Goal: Task Accomplishment & Management: Manage account settings

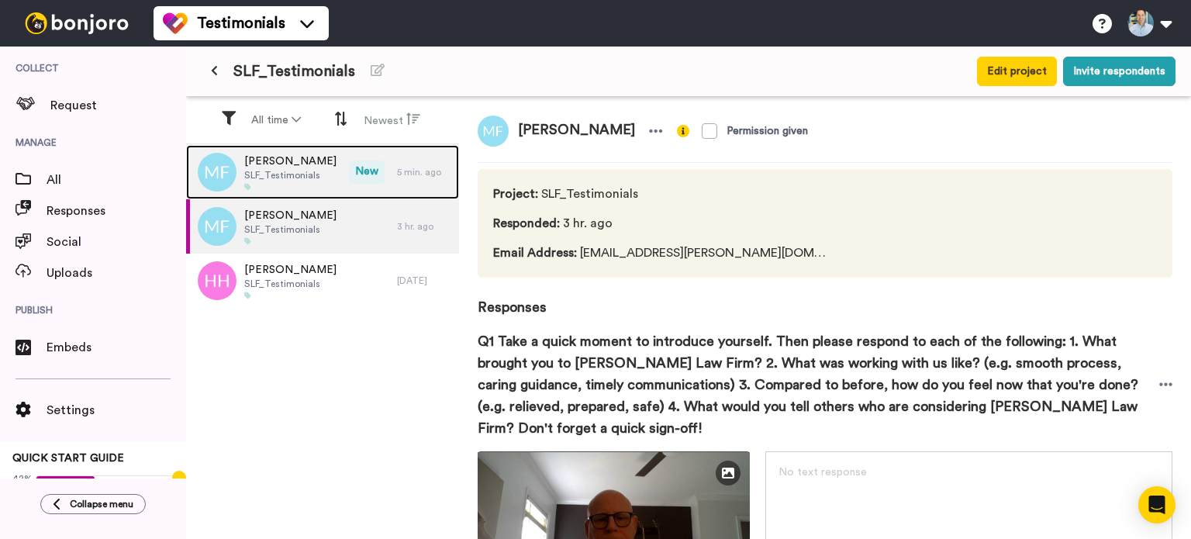
click at [296, 174] on span "SLF_Testimonials" at bounding box center [290, 175] width 92 height 12
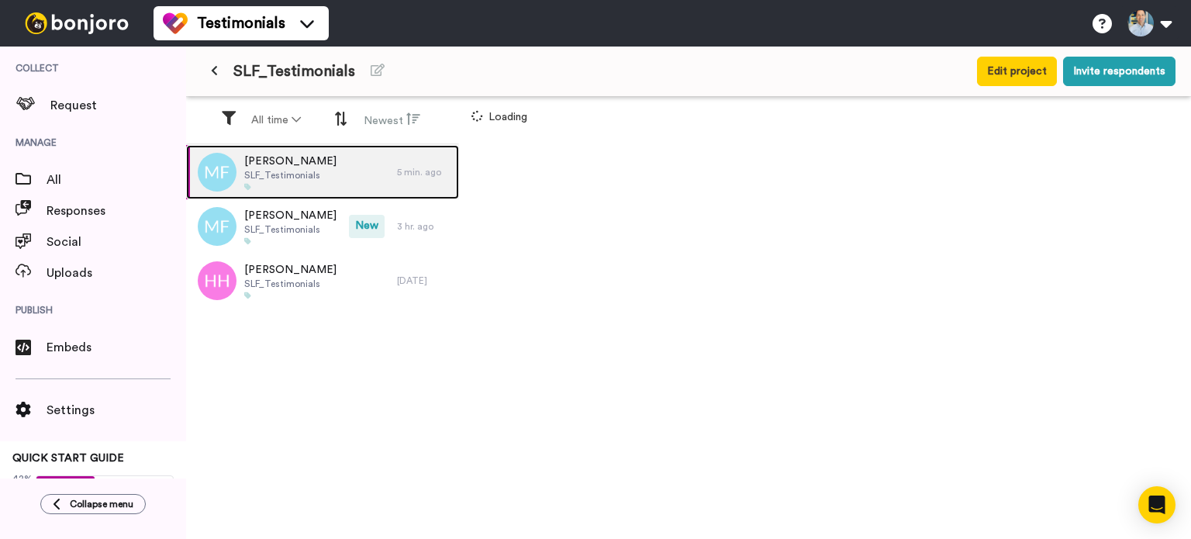
click at [296, 174] on span "SLF_Testimonials" at bounding box center [290, 175] width 92 height 12
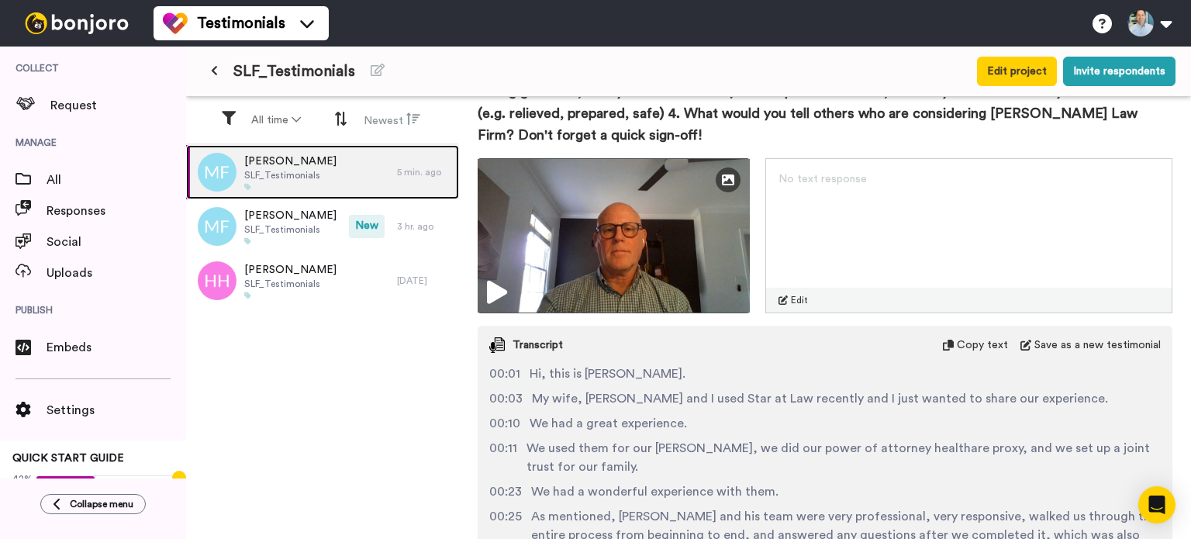
scroll to position [290, 0]
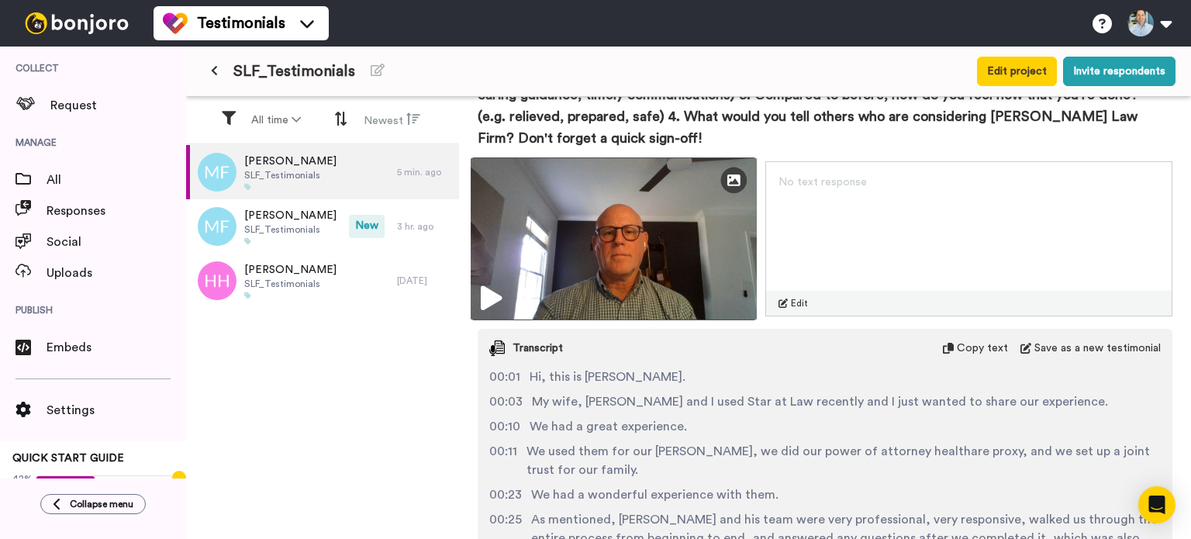
click at [487, 296] on icon at bounding box center [491, 298] width 21 height 25
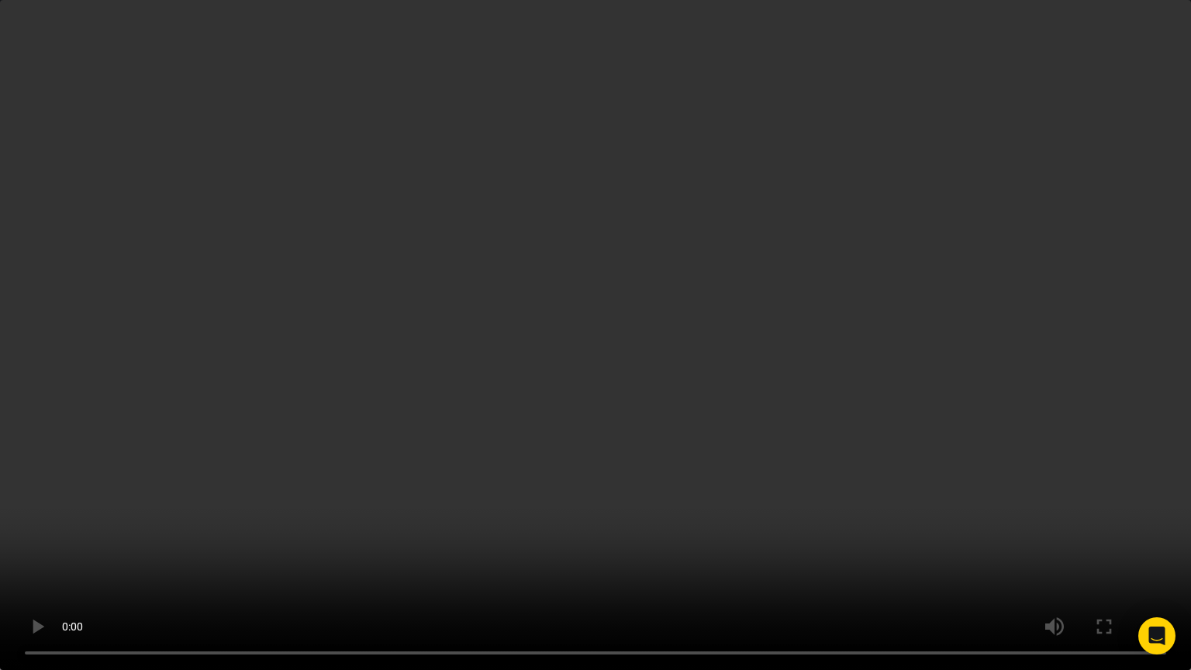
click at [754, 393] on video at bounding box center [595, 335] width 1191 height 670
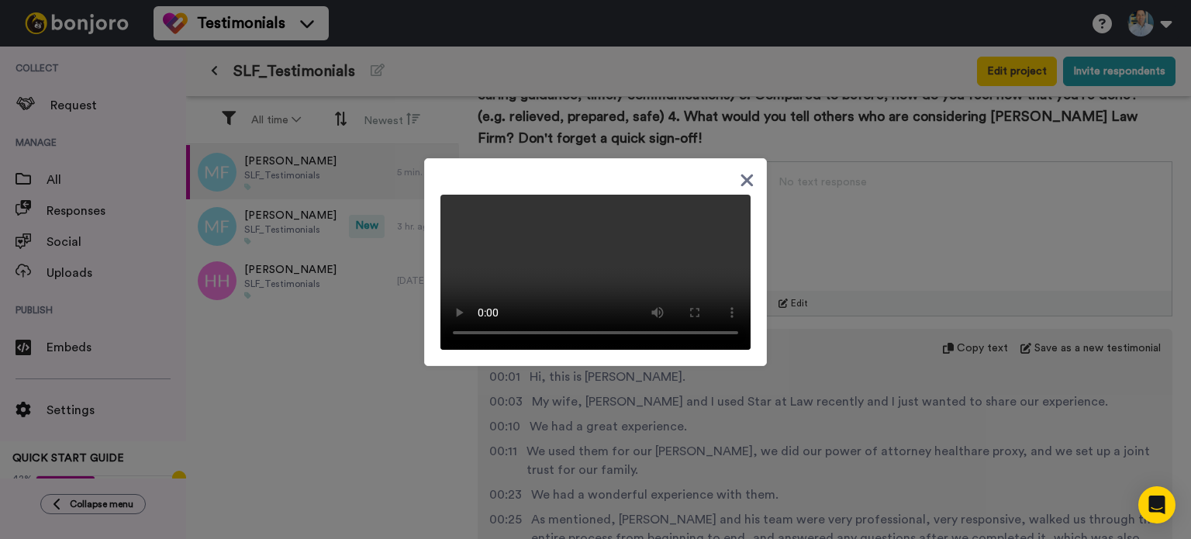
click at [650, 229] on video at bounding box center [596, 272] width 310 height 155
click at [348, 356] on div at bounding box center [595, 269] width 1191 height 539
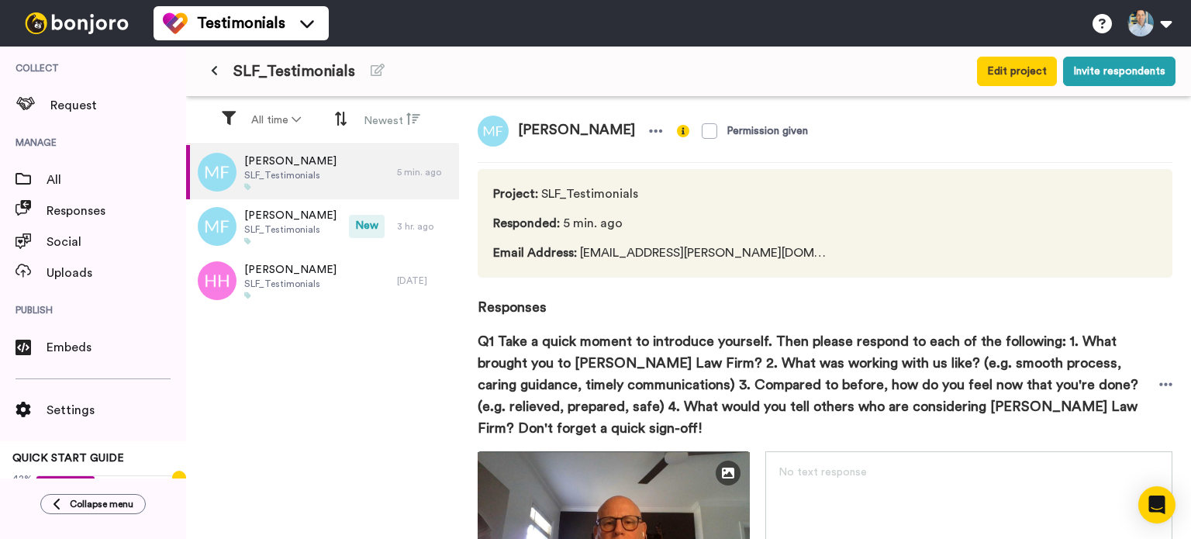
scroll to position [469, 0]
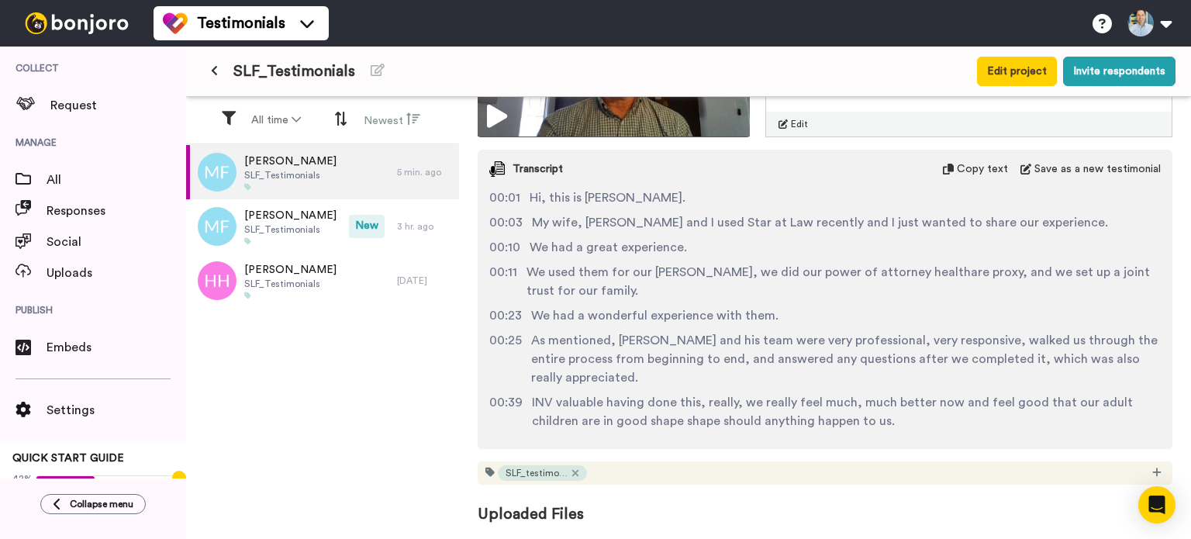
click at [558, 511] on span "Uploaded Files" at bounding box center [825, 505] width 695 height 40
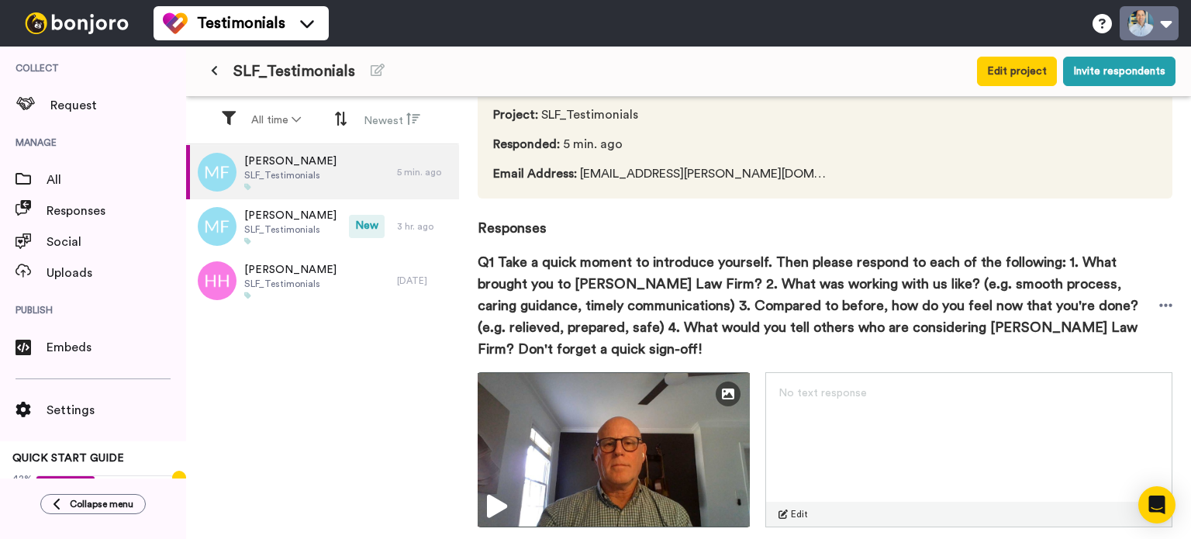
click at [1159, 24] on button at bounding box center [1149, 23] width 59 height 34
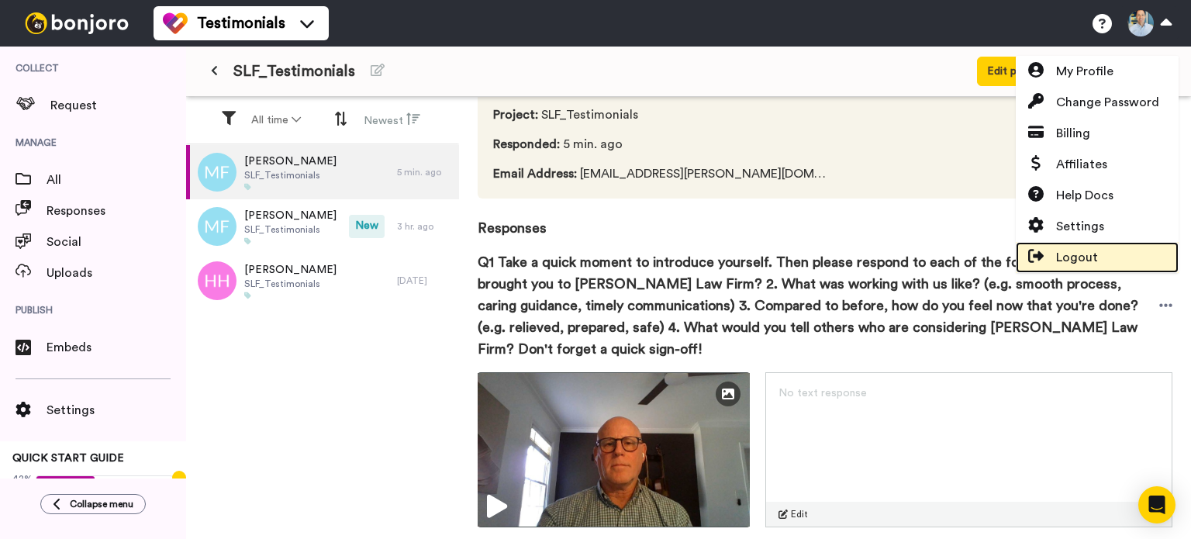
click at [1081, 251] on span "Logout" at bounding box center [1077, 257] width 42 height 19
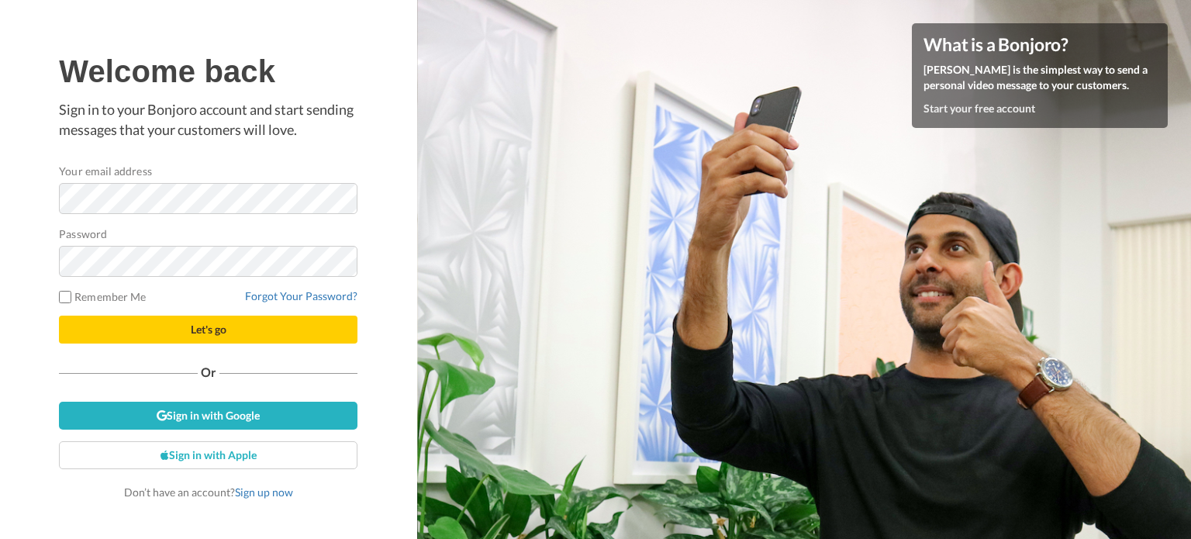
click at [1191, 194] on com-1password-button at bounding box center [1191, 269] width 0 height 539
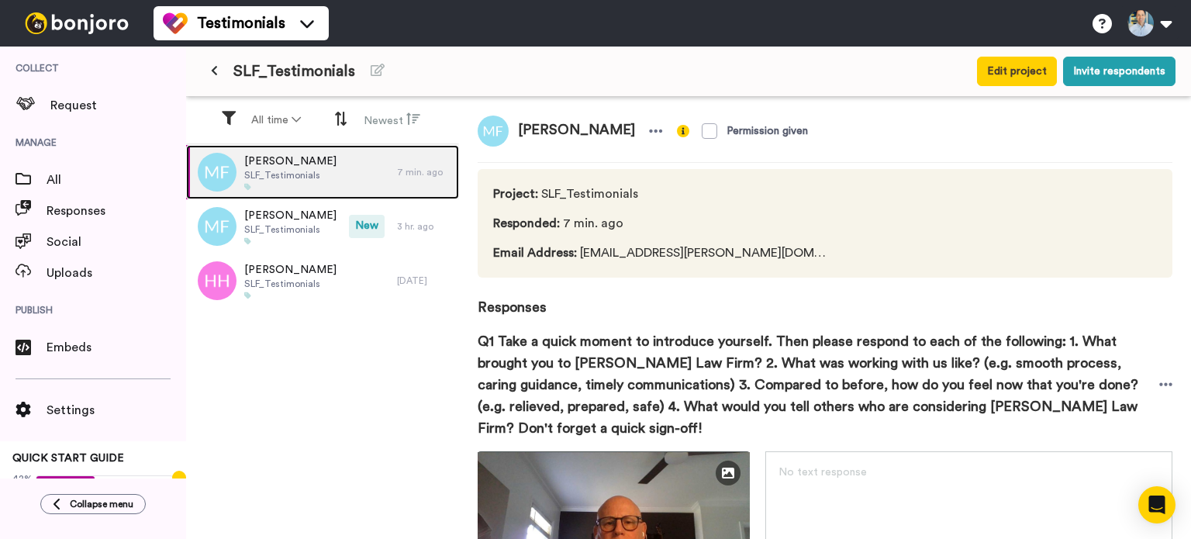
click at [351, 169] on div "Mitch Feldman SLF_Testimonials" at bounding box center [291, 172] width 211 height 54
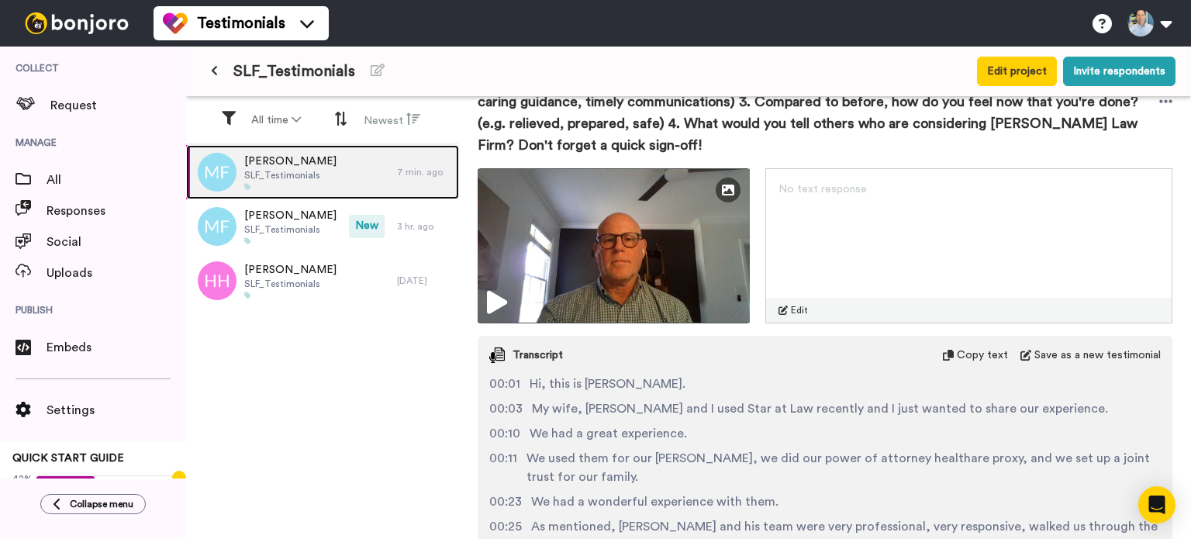
scroll to position [282, 0]
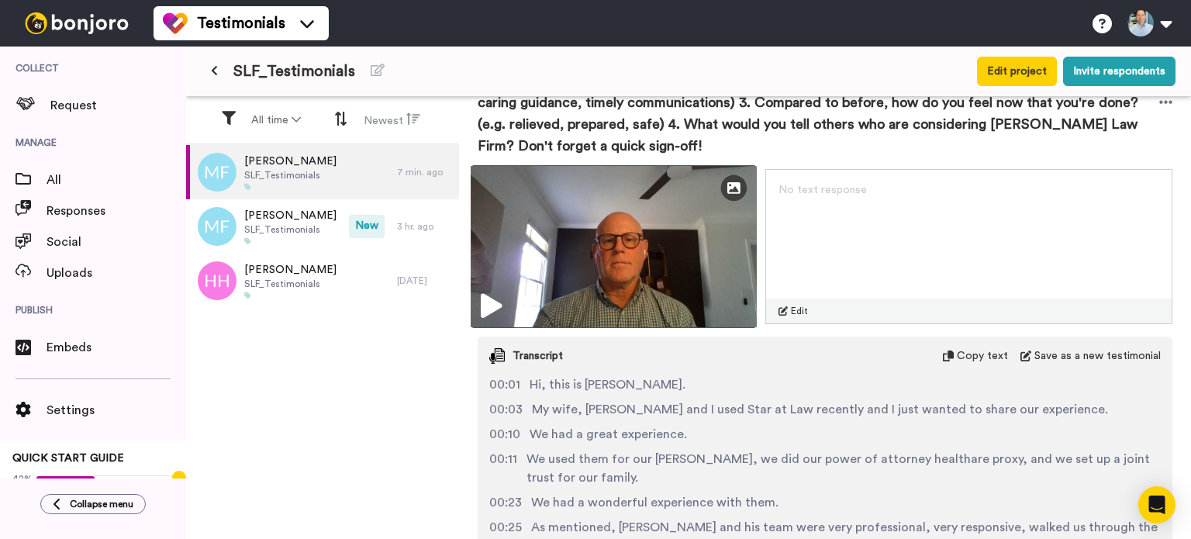
click at [680, 252] on img at bounding box center [614, 246] width 286 height 163
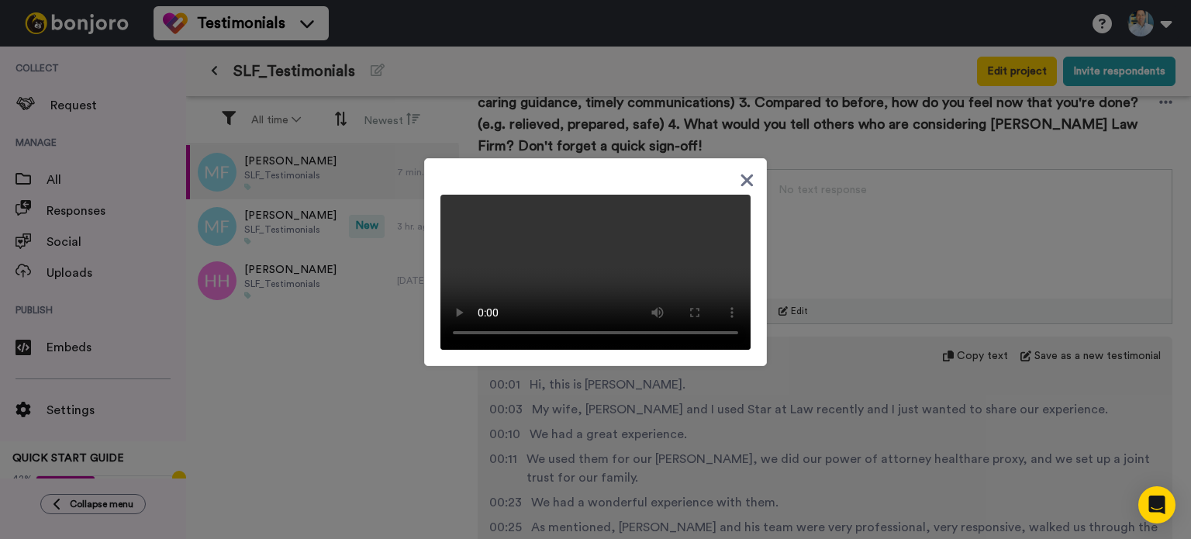
click at [741, 171] on icon at bounding box center [747, 180] width 15 height 19
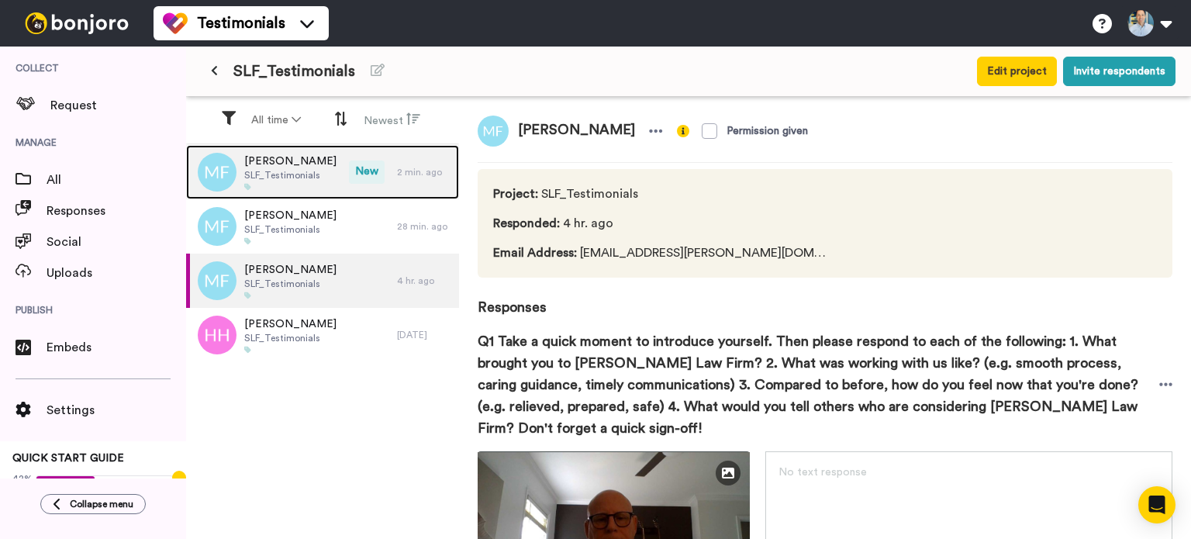
click at [289, 167] on span "[PERSON_NAME]" at bounding box center [290, 162] width 92 height 16
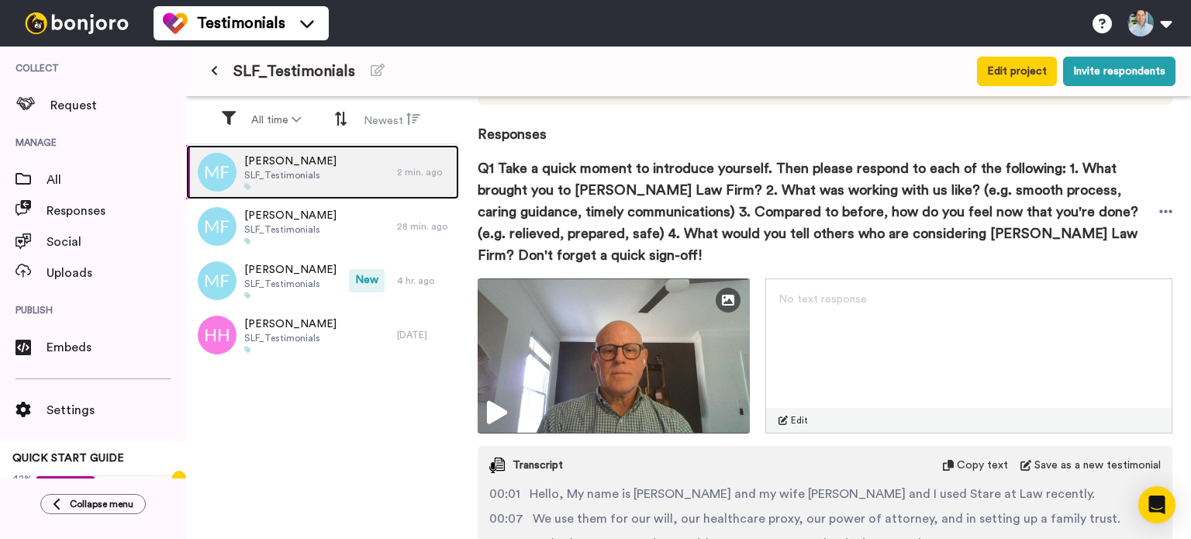
scroll to position [176, 0]
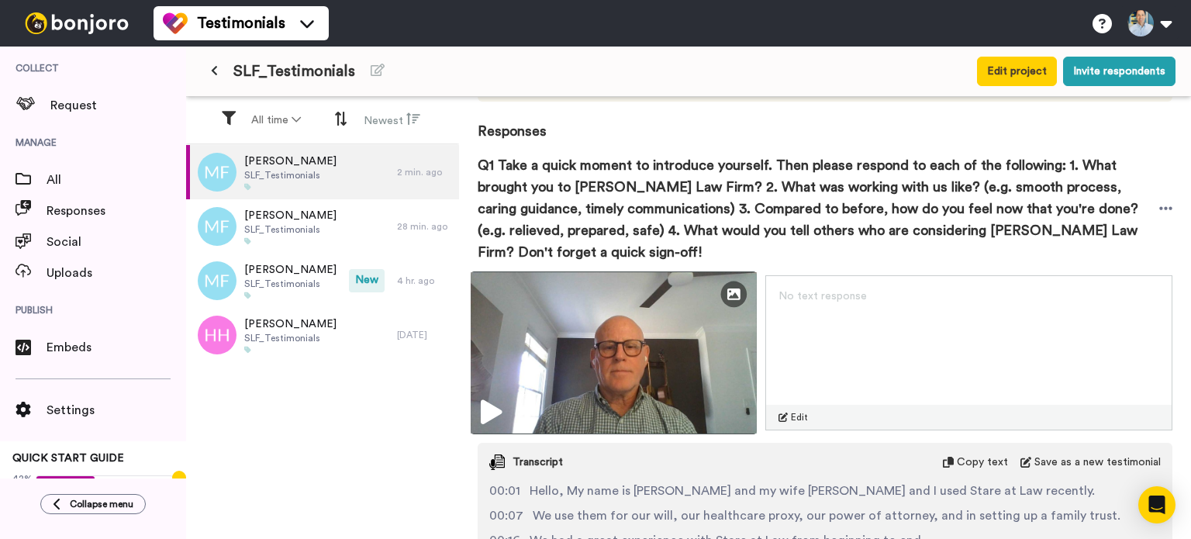
click at [496, 407] on icon at bounding box center [491, 412] width 21 height 25
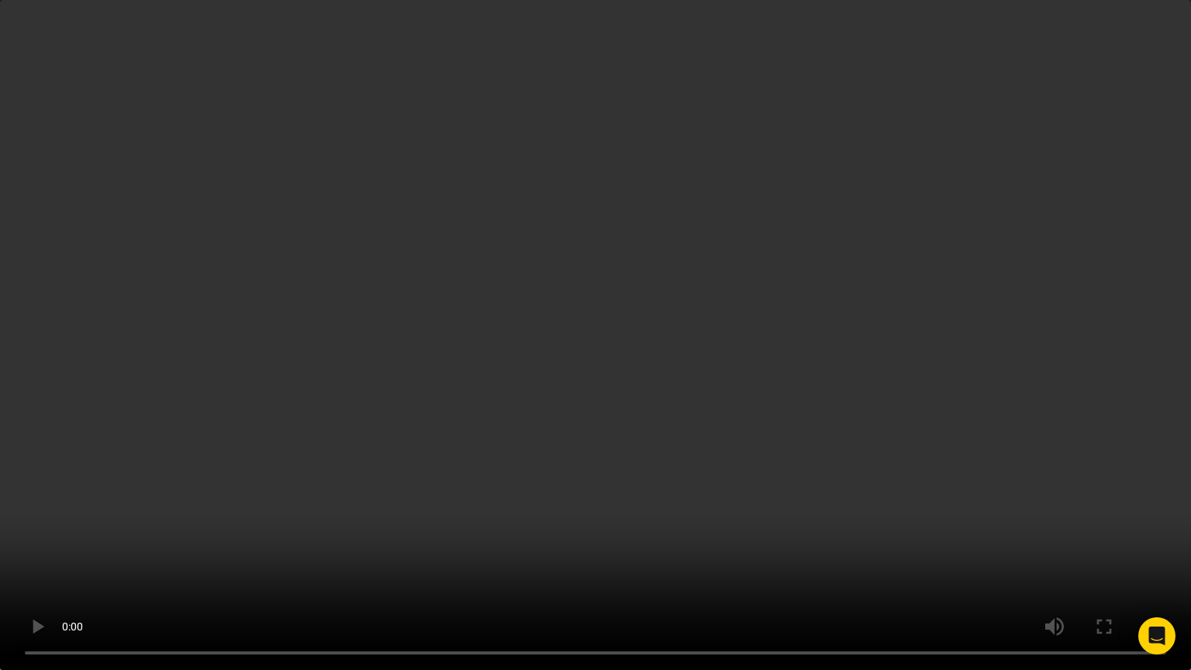
drag, startPoint x: 1033, startPoint y: 629, endPoint x: 1075, endPoint y: 557, distance: 83.4
click at [1075, 538] on video at bounding box center [595, 335] width 1191 height 670
click at [1015, 481] on video at bounding box center [595, 335] width 1191 height 670
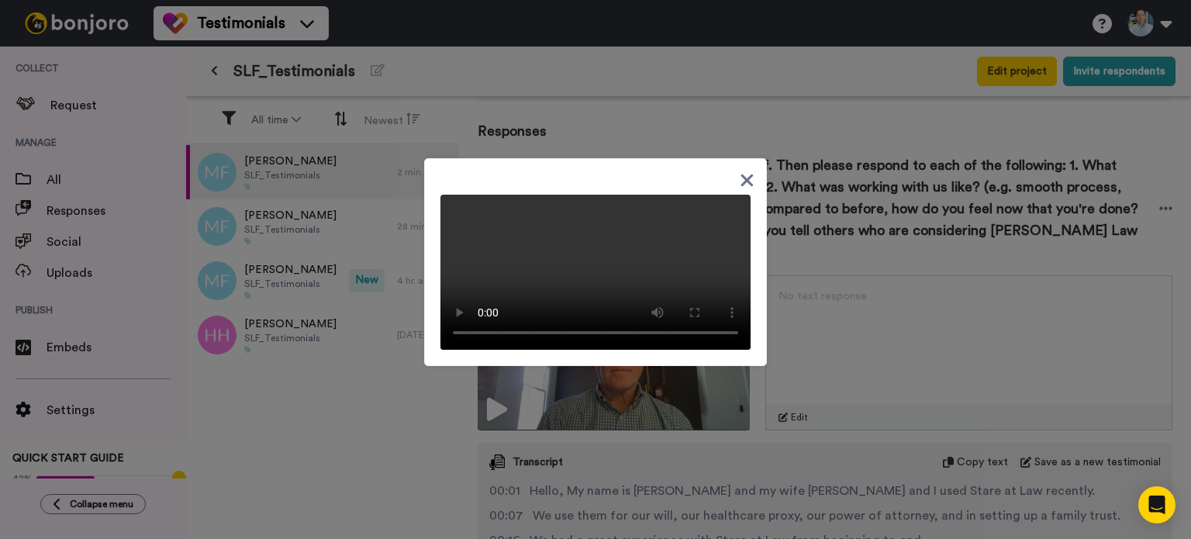
click at [746, 171] on icon at bounding box center [747, 180] width 15 height 19
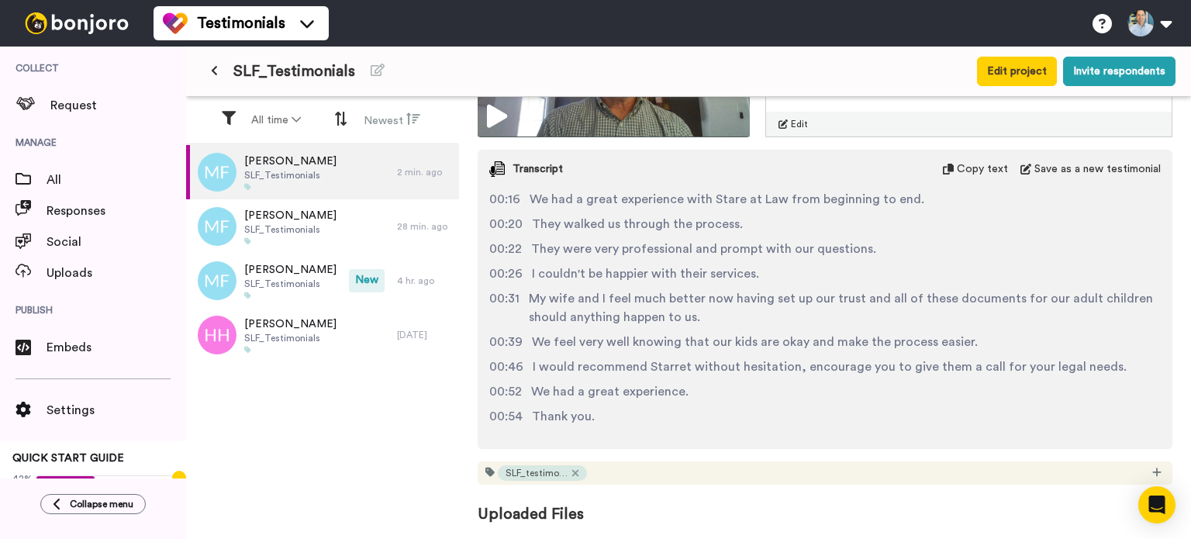
scroll to position [0, 0]
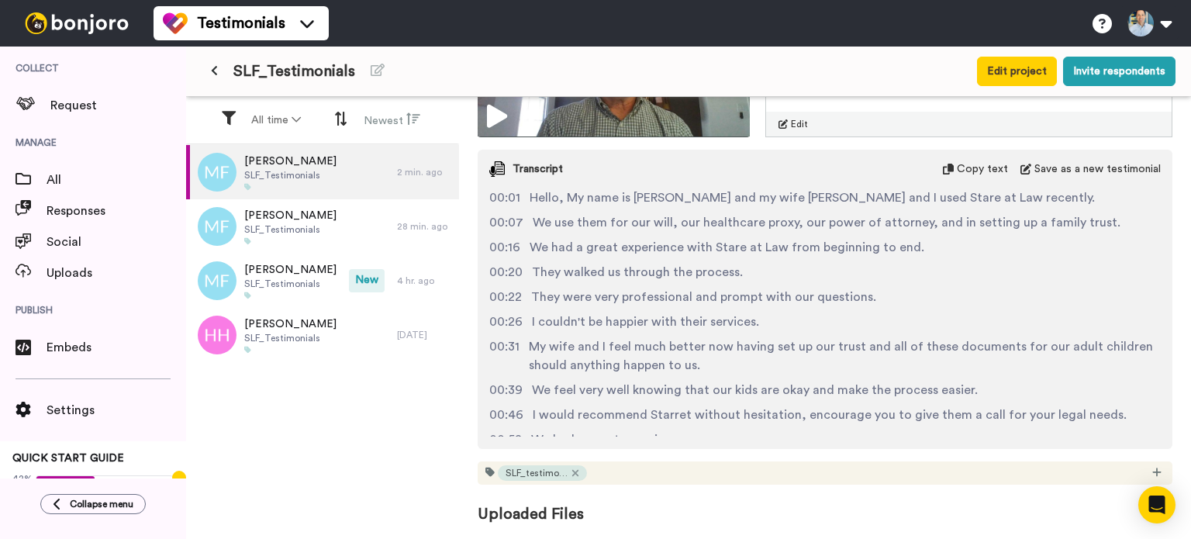
drag, startPoint x: 1189, startPoint y: 381, endPoint x: 671, endPoint y: 294, distance: 525.3
click at [671, 294] on span "They were very professional and prompt with our questions." at bounding box center [703, 297] width 345 height 19
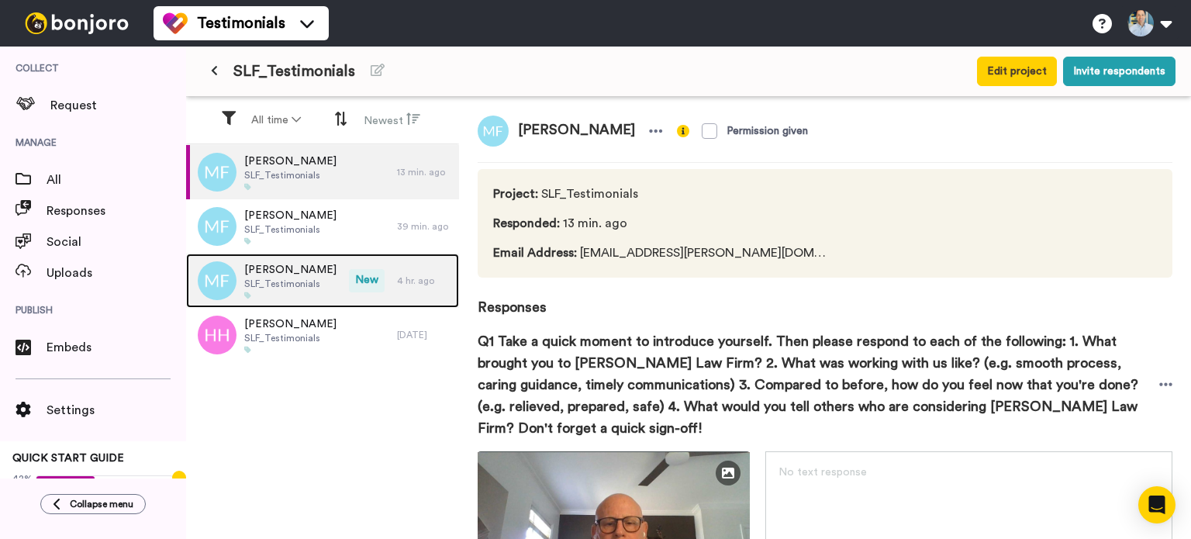
click at [292, 269] on span "[PERSON_NAME]" at bounding box center [290, 270] width 92 height 16
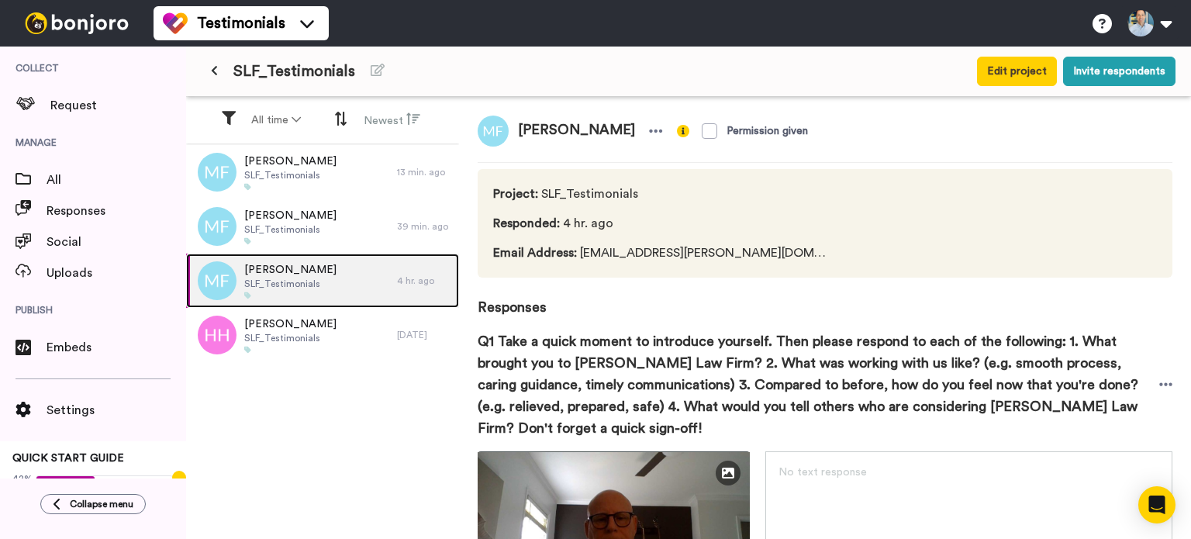
scroll to position [390, 0]
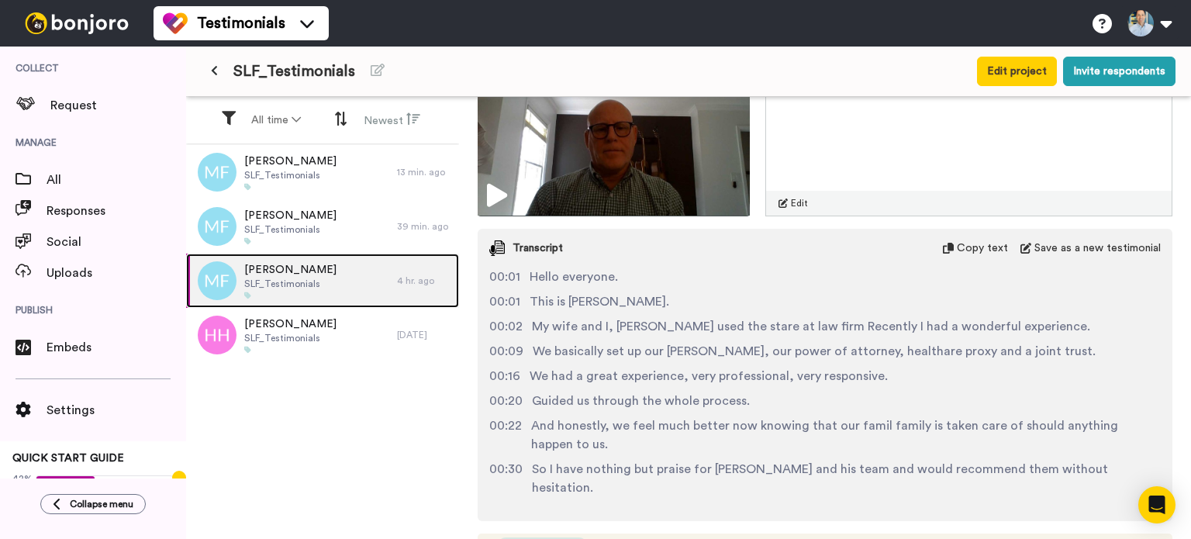
click at [214, 284] on img at bounding box center [217, 280] width 39 height 39
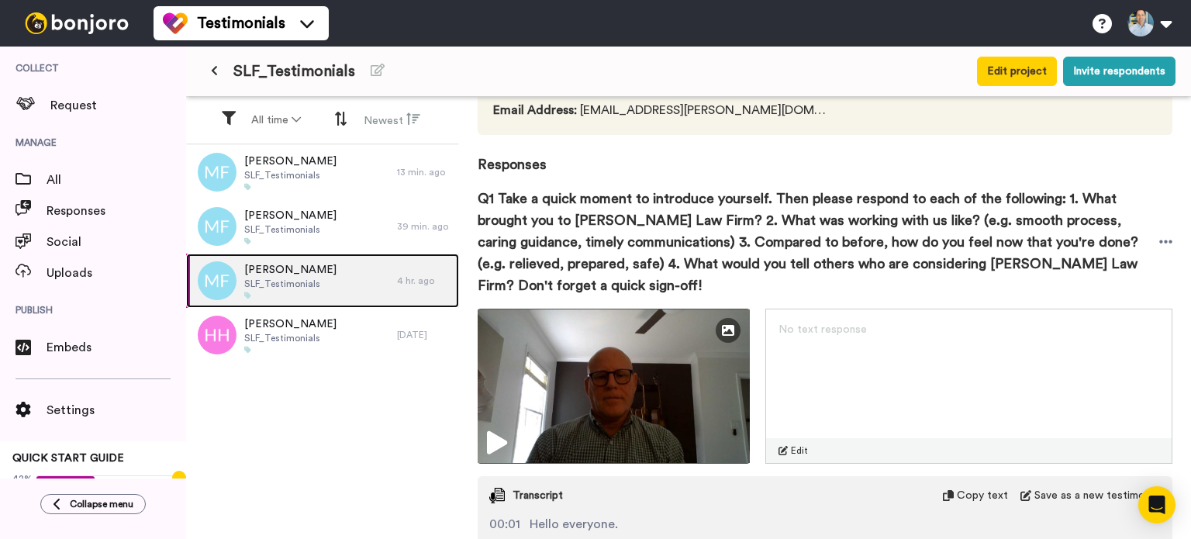
scroll to position [0, 0]
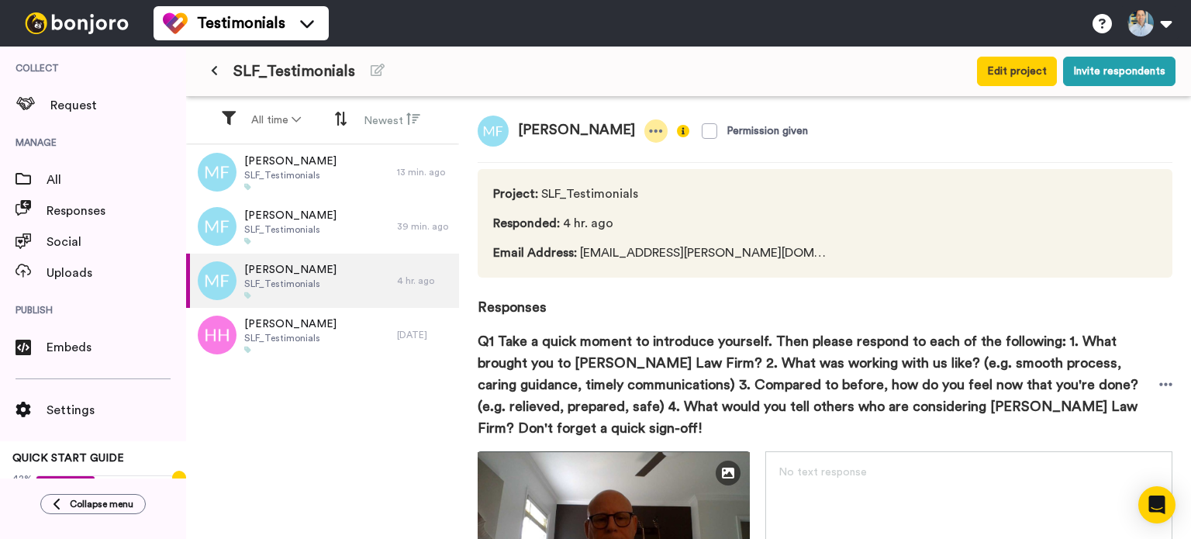
click at [649, 126] on icon at bounding box center [656, 131] width 14 height 16
click at [593, 179] on li "Delete response" at bounding box center [582, 179] width 133 height 22
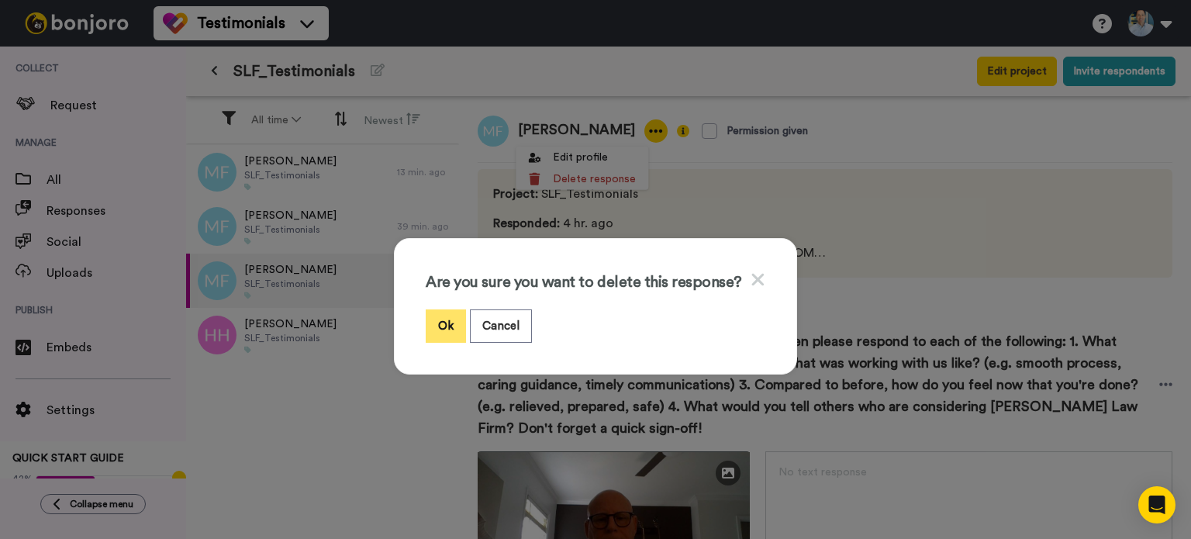
click at [437, 324] on button "Ok" at bounding box center [446, 325] width 40 height 33
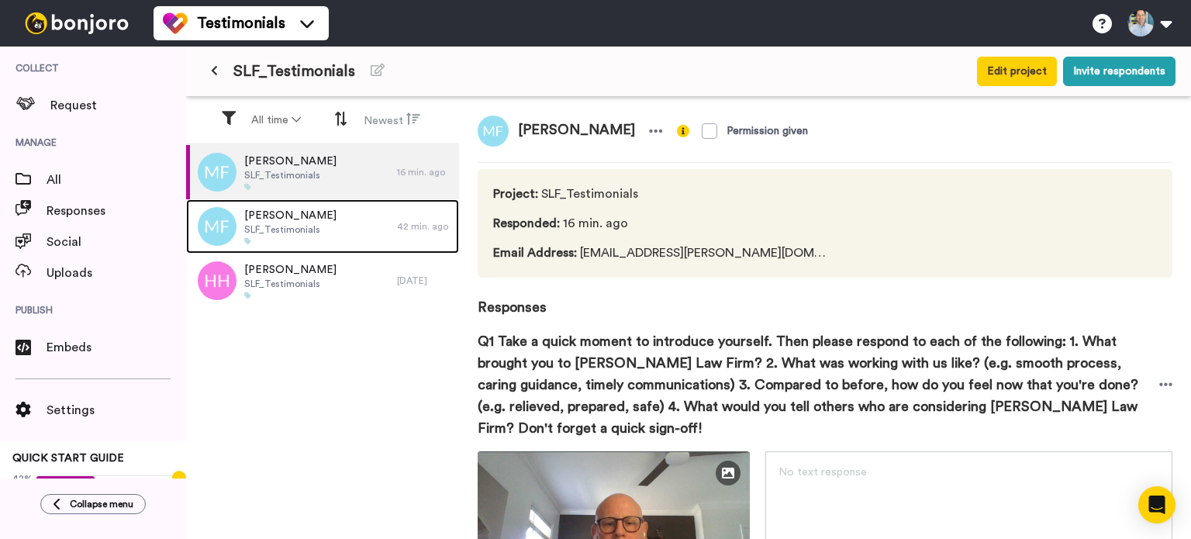
click at [309, 219] on span "[PERSON_NAME]" at bounding box center [290, 216] width 92 height 16
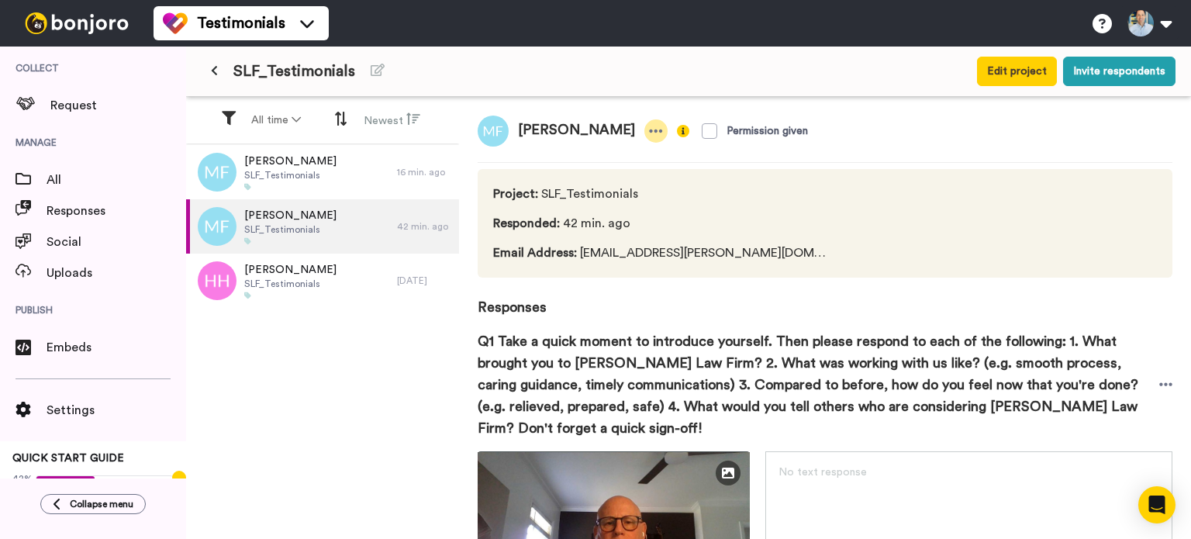
click at [649, 125] on icon at bounding box center [656, 131] width 14 height 16
click at [585, 178] on li "Delete response" at bounding box center [582, 179] width 133 height 22
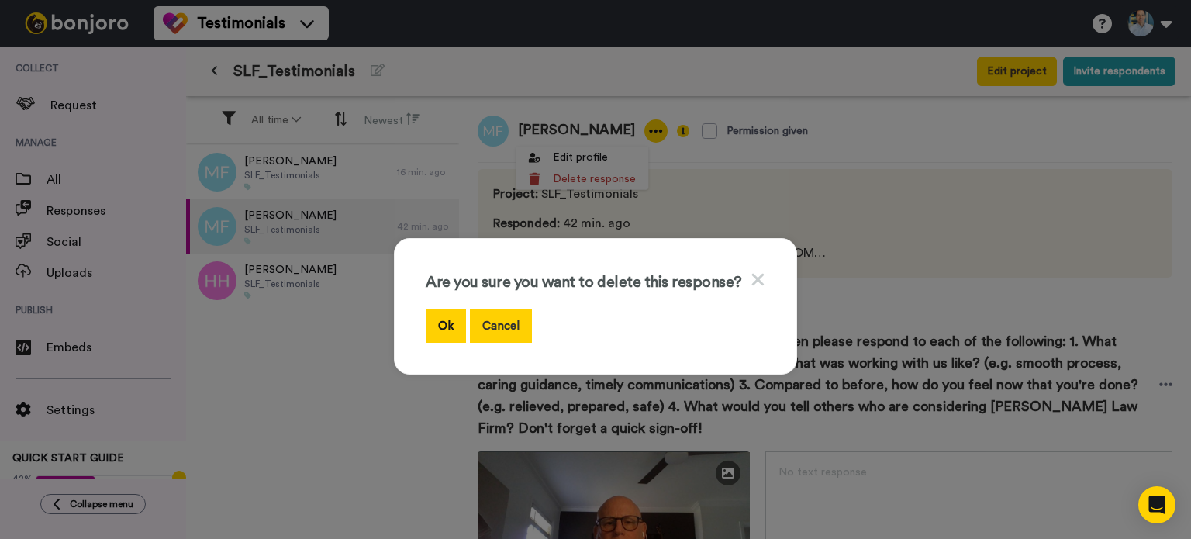
click at [506, 313] on button "Cancel" at bounding box center [501, 325] width 62 height 33
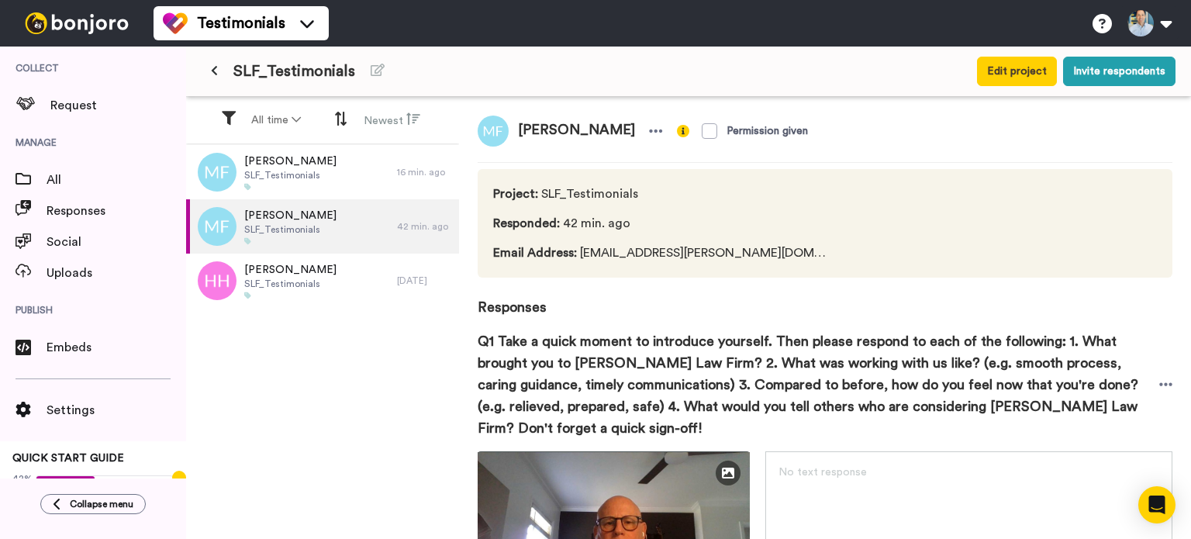
click at [301, 410] on div "Mitch Feldman SLF_Testimonials 16 min. ago Mitch Feldman SLF_Testimonials 42 mi…" at bounding box center [322, 343] width 273 height 396
